Goal: Find specific page/section: Find specific page/section

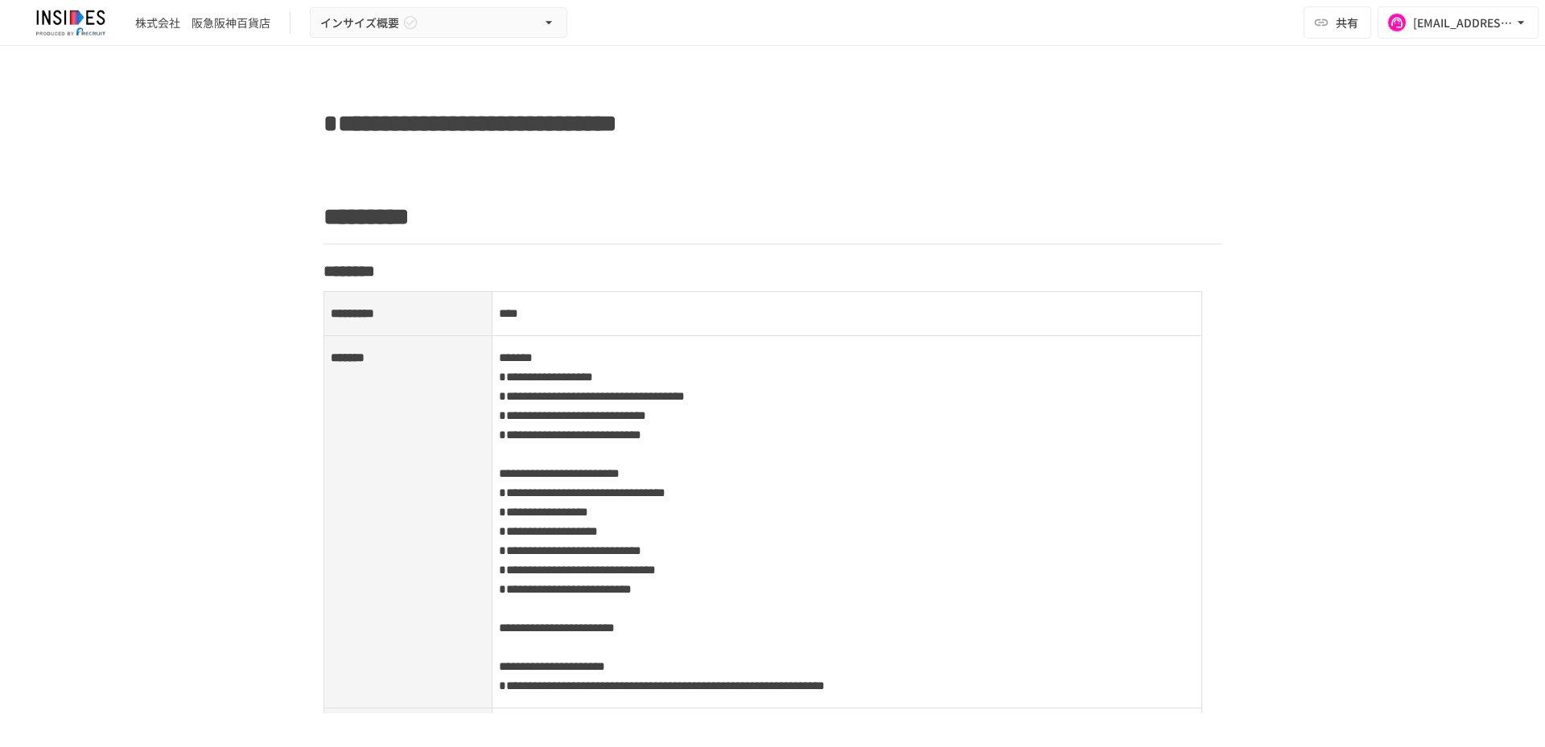
scroll to position [537, 0]
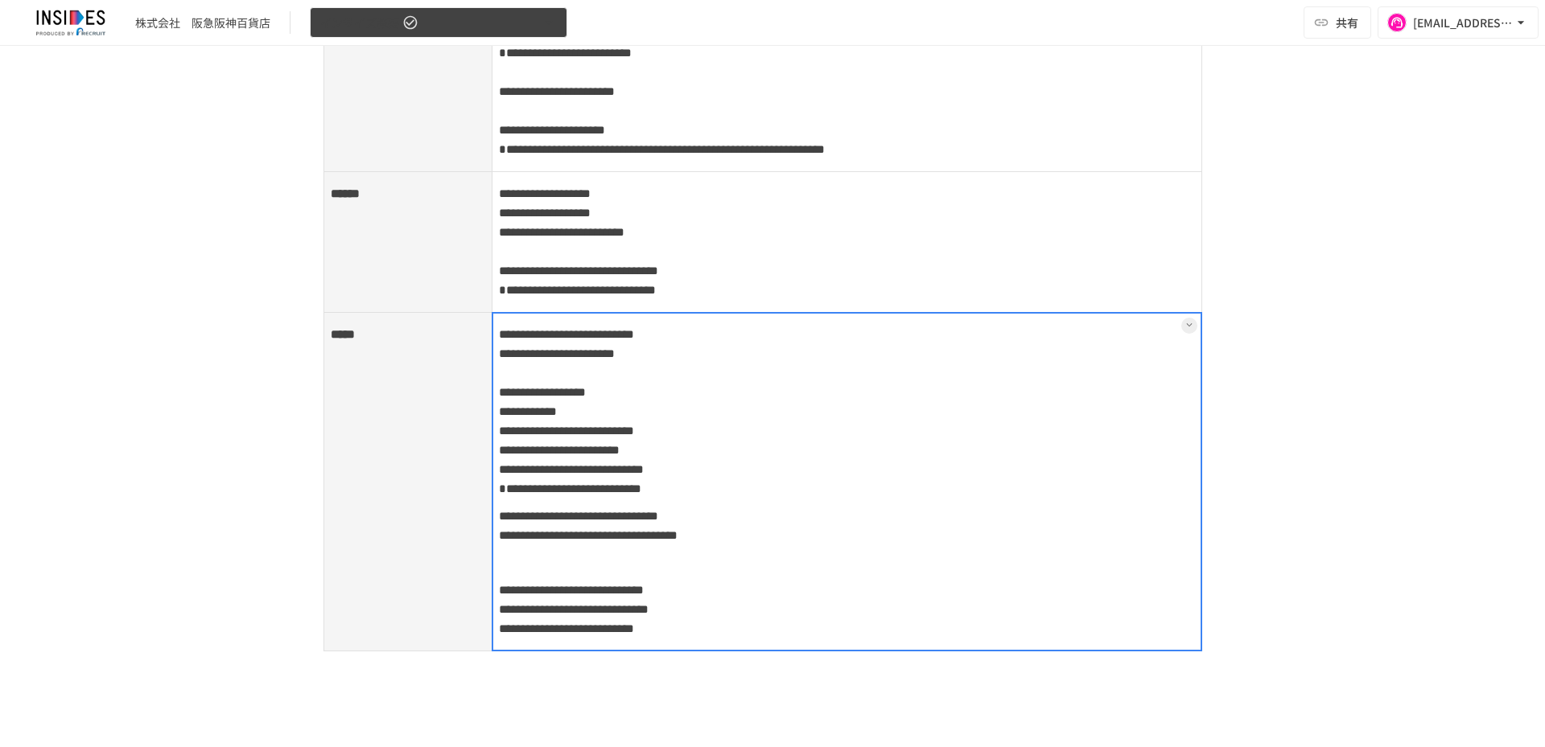
click at [451, 26] on button "インサイズ概要" at bounding box center [438, 22] width 257 height 31
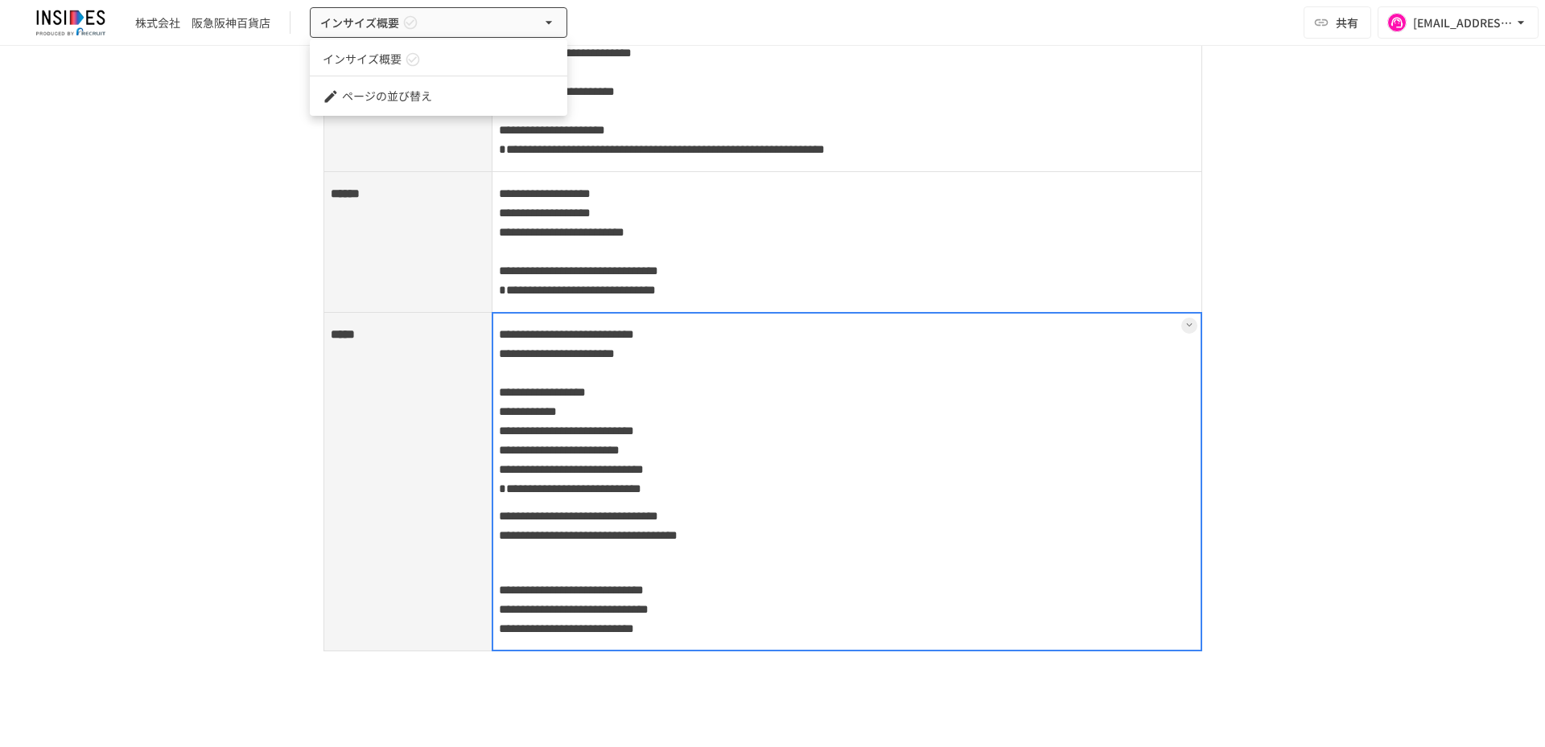
click at [270, 150] on div at bounding box center [772, 373] width 1545 height 747
click at [238, 30] on div "株式会社　阪急阪神百貨店" at bounding box center [202, 22] width 135 height 17
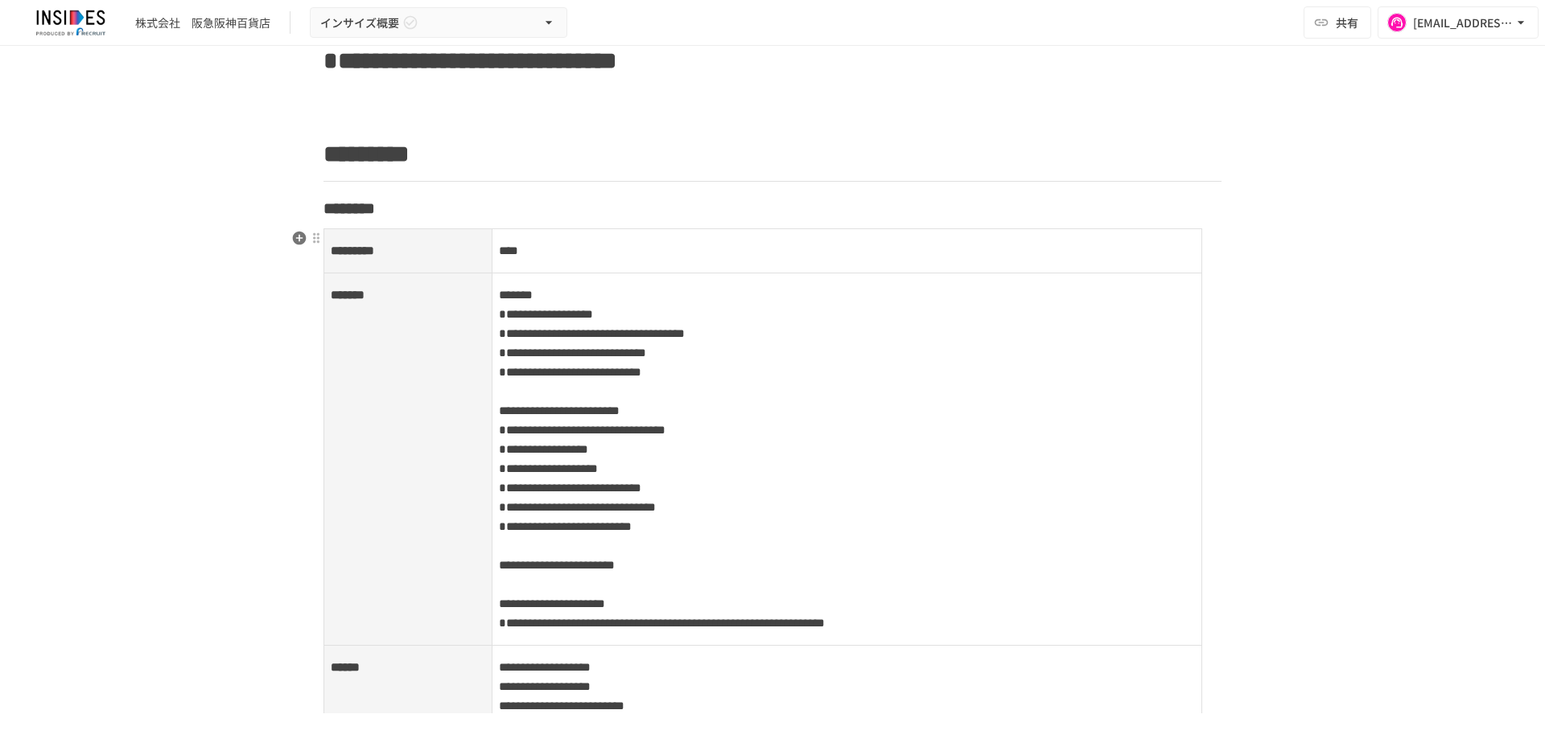
scroll to position [0, 0]
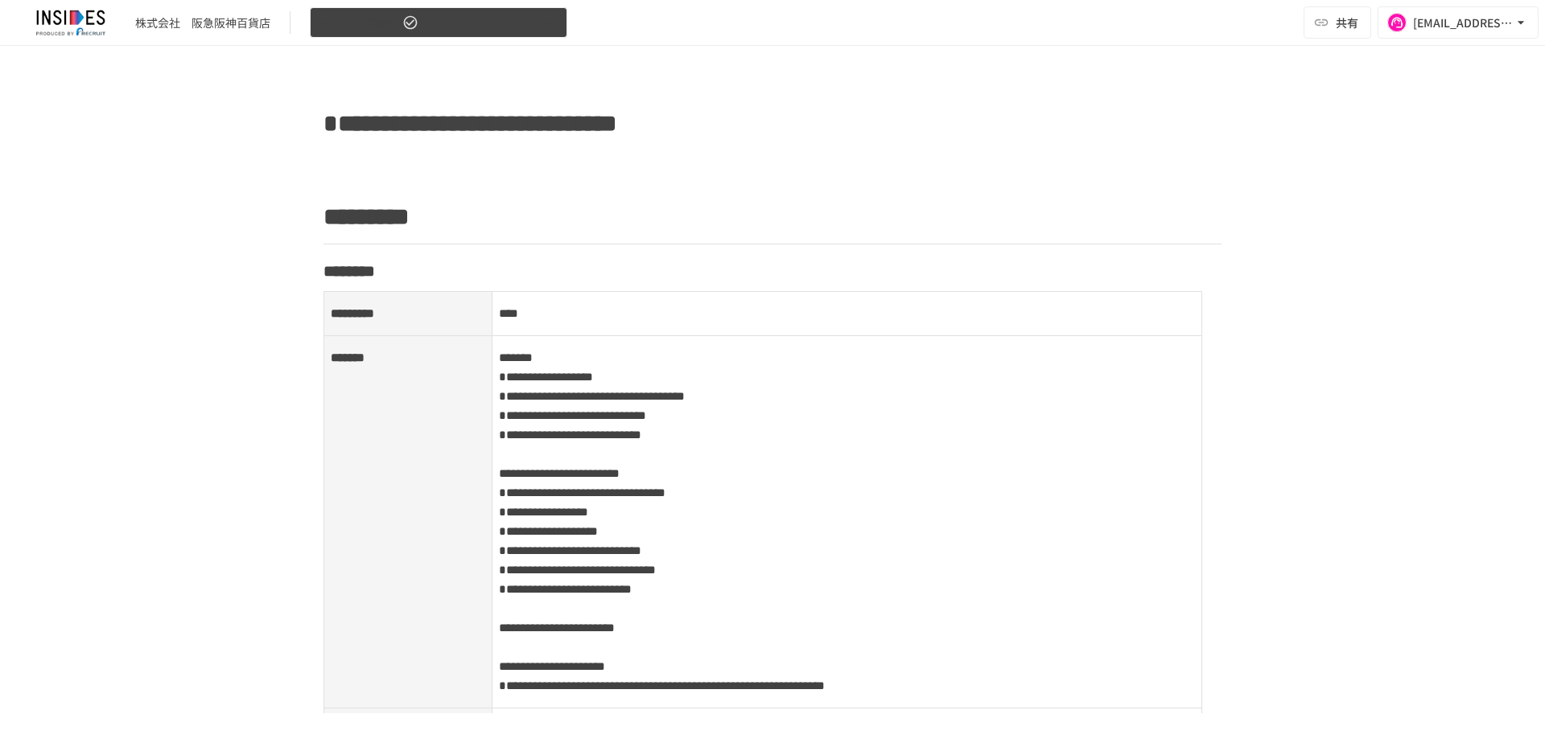
click at [375, 30] on span "インサイズ概要" at bounding box center [359, 23] width 79 height 20
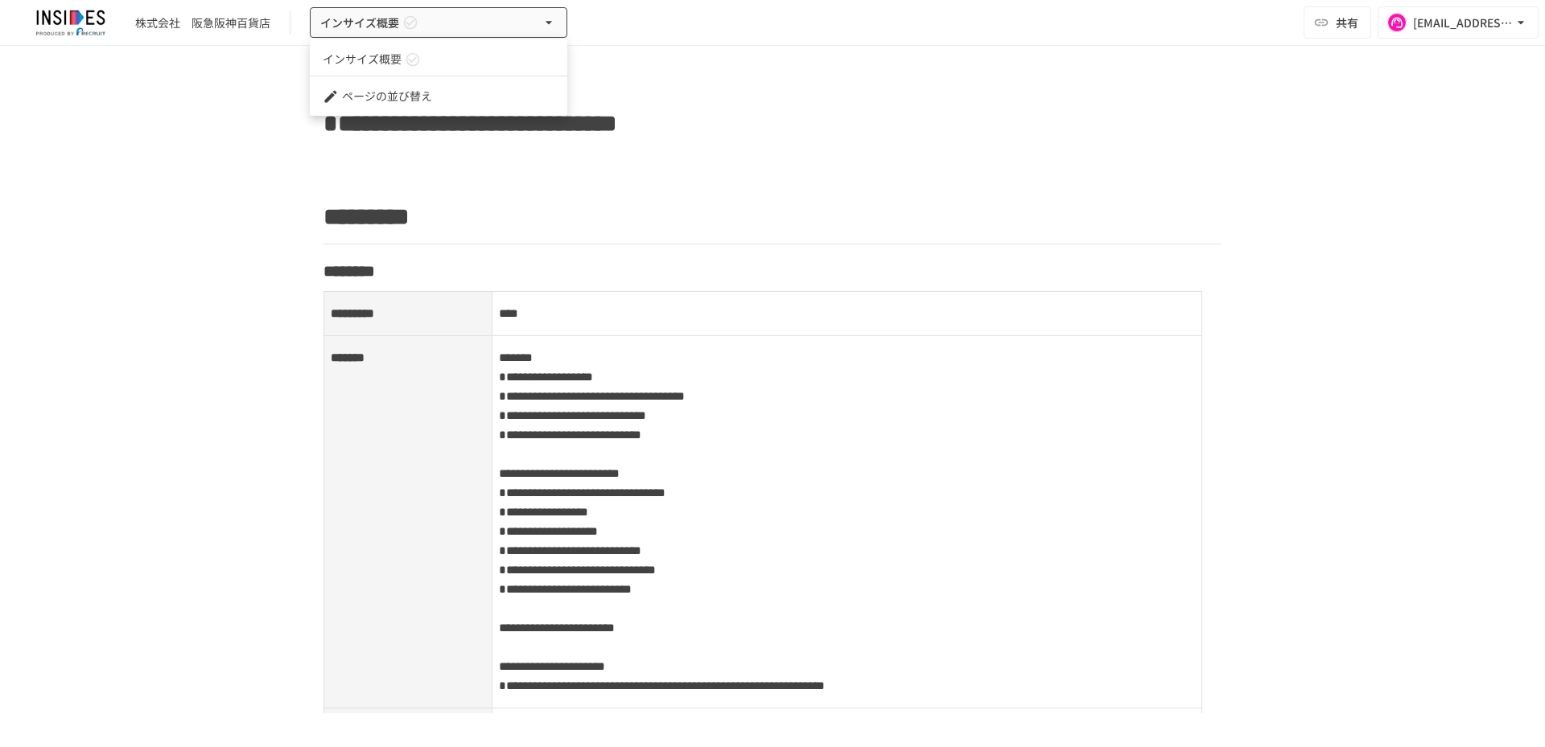
click at [112, 87] on div at bounding box center [772, 373] width 1545 height 747
click at [164, 23] on div "株式会社　阪急阪神百貨店" at bounding box center [202, 22] width 135 height 17
click at [51, 23] on img at bounding box center [70, 23] width 103 height 26
